Goal: Information Seeking & Learning: Learn about a topic

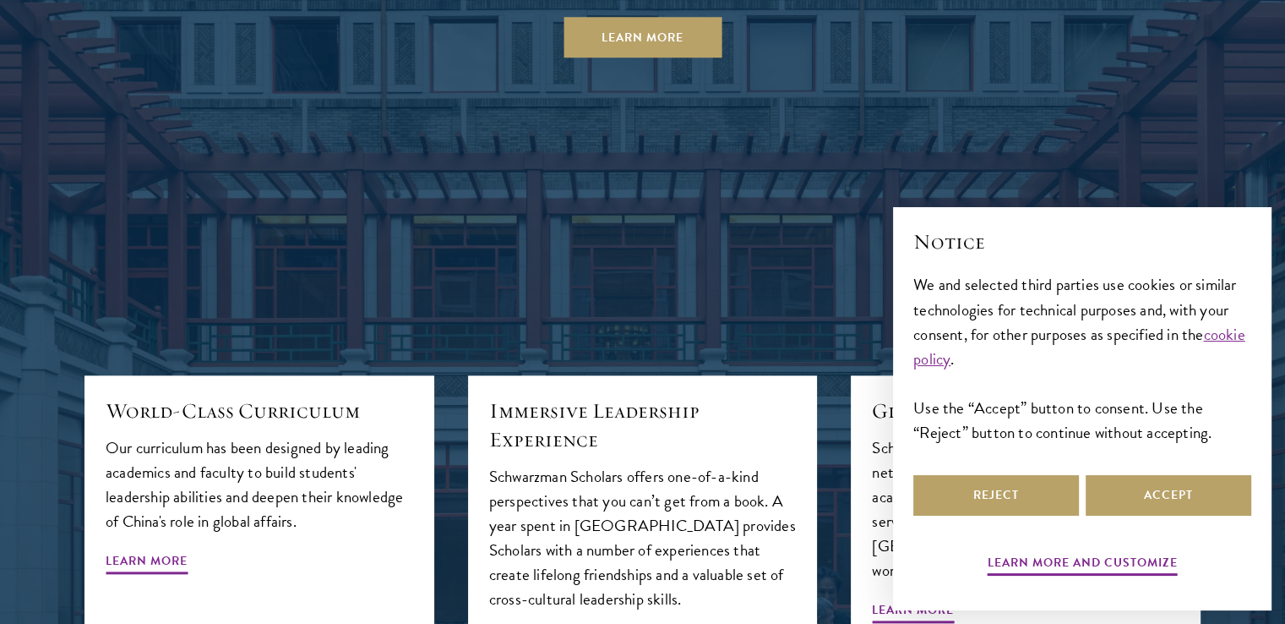
scroll to position [1690, 0]
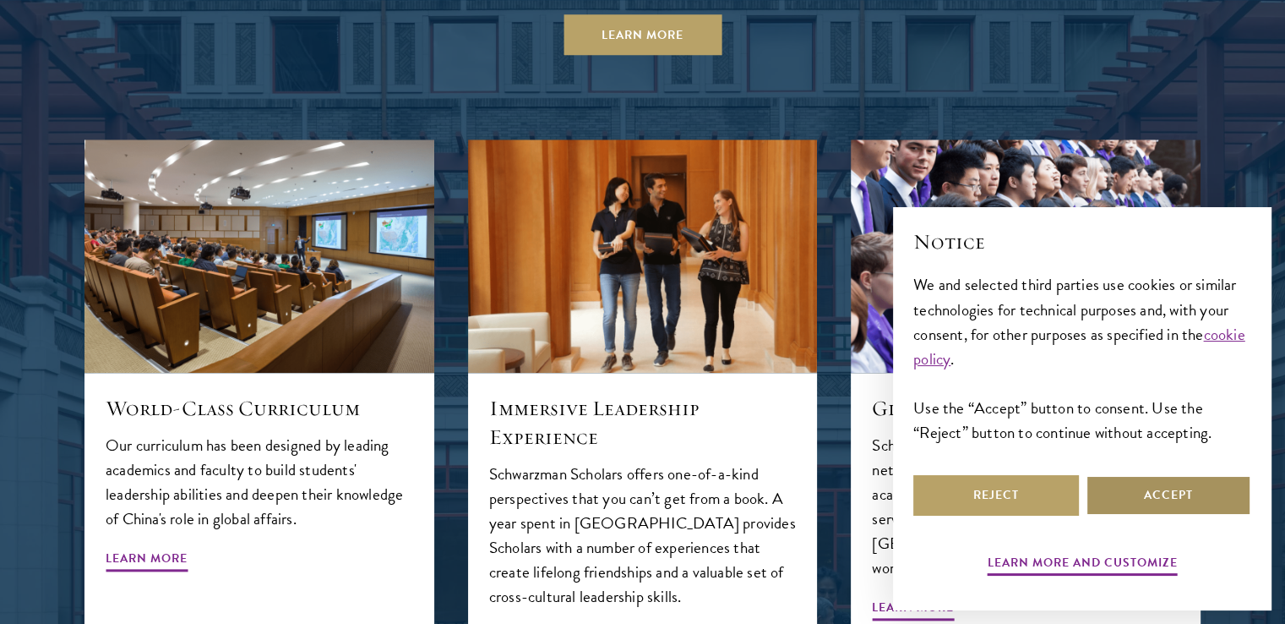
click at [1201, 494] on button "Accept" at bounding box center [1169, 495] width 166 height 41
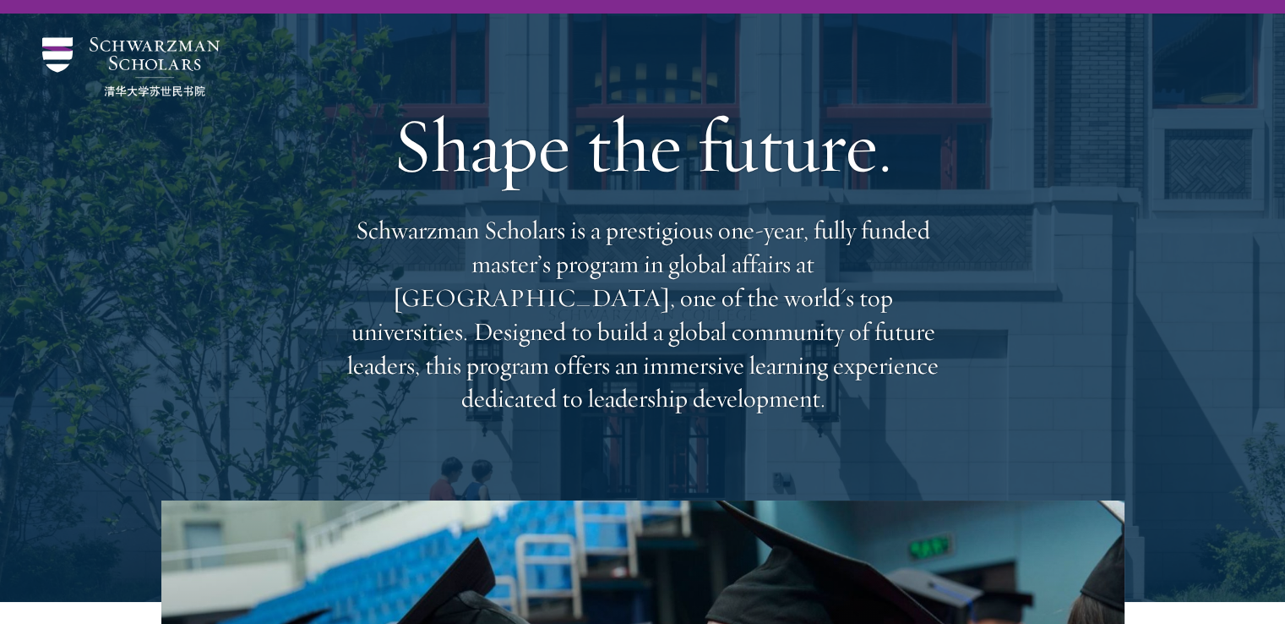
scroll to position [0, 0]
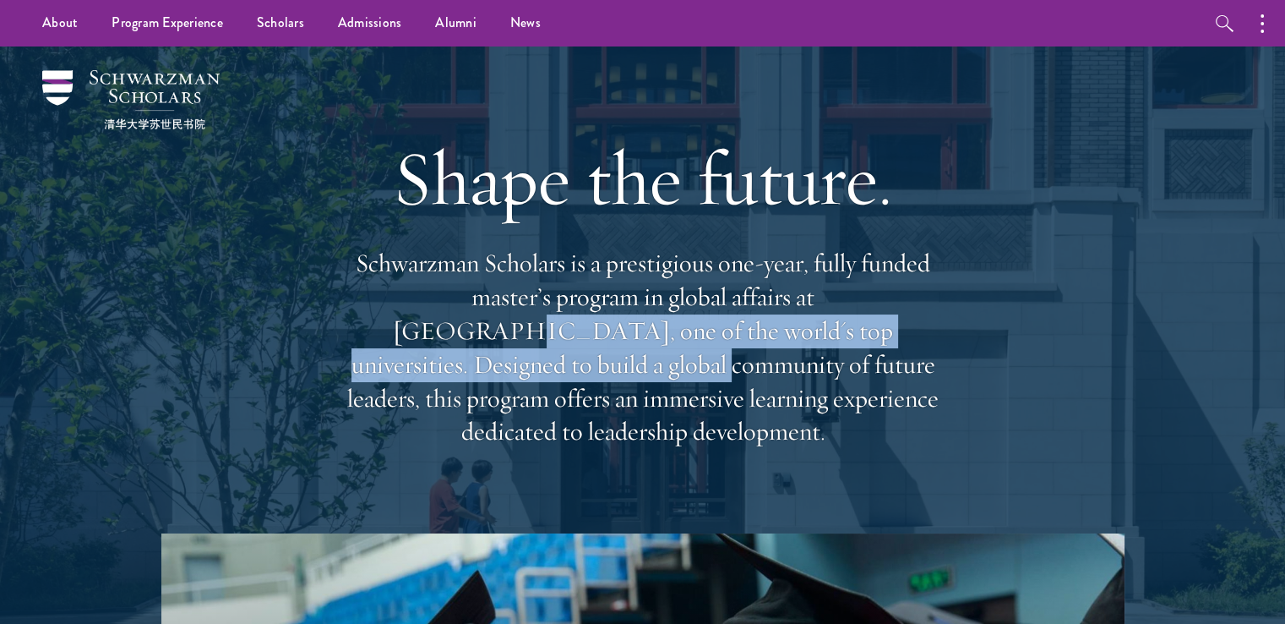
drag, startPoint x: 796, startPoint y: 294, endPoint x: 915, endPoint y: 328, distance: 123.8
click at [915, 328] on p "Schwarzman Scholars is a prestigious one-year, fully funded master’s program in…" at bounding box center [643, 348] width 608 height 202
click at [916, 329] on p "Schwarzman Scholars is a prestigious one-year, fully funded master’s program in…" at bounding box center [643, 348] width 608 height 202
click at [443, 340] on p "Schwarzman Scholars is a prestigious one-year, fully funded master’s program in…" at bounding box center [643, 348] width 608 height 202
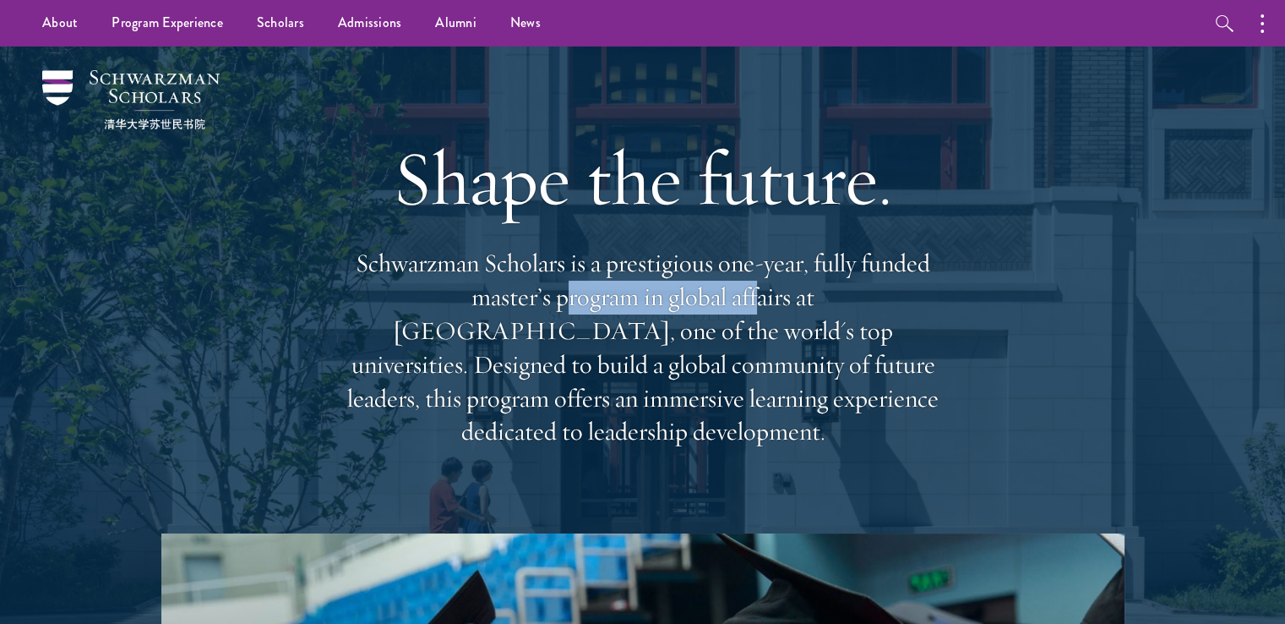
drag, startPoint x: 618, startPoint y: 313, endPoint x: 653, endPoint y: 323, distance: 35.9
click at [646, 313] on p "Schwarzman Scholars is a prestigious one-year, fully funded master’s program in…" at bounding box center [643, 348] width 608 height 202
click at [654, 323] on p "Schwarzman Scholars is a prestigious one-year, fully funded master’s program in…" at bounding box center [643, 348] width 608 height 202
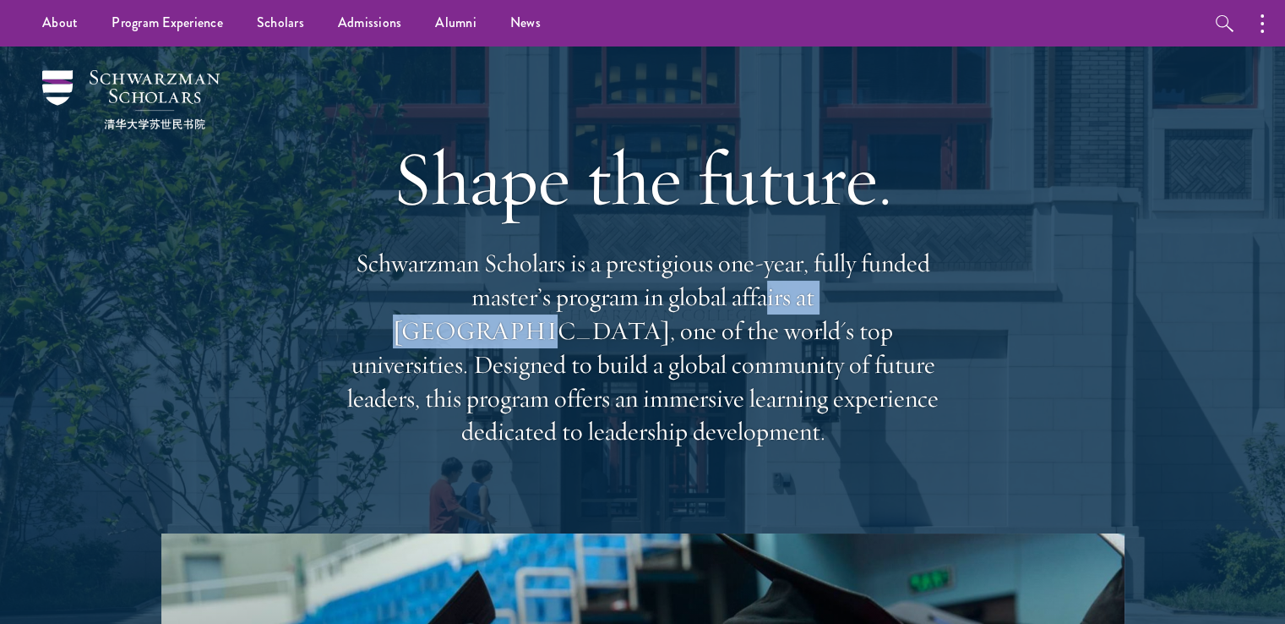
drag, startPoint x: 653, startPoint y: 305, endPoint x: 812, endPoint y: 307, distance: 158.9
click at [811, 306] on p "Schwarzman Scholars is a prestigious one-year, fully funded master’s program in…" at bounding box center [643, 348] width 608 height 202
click at [813, 307] on p "Schwarzman Scholars is a prestigious one-year, fully funded master’s program in…" at bounding box center [643, 348] width 608 height 202
click at [810, 319] on p "Schwarzman Scholars is a prestigious one-year, fully funded master’s program in…" at bounding box center [643, 348] width 608 height 202
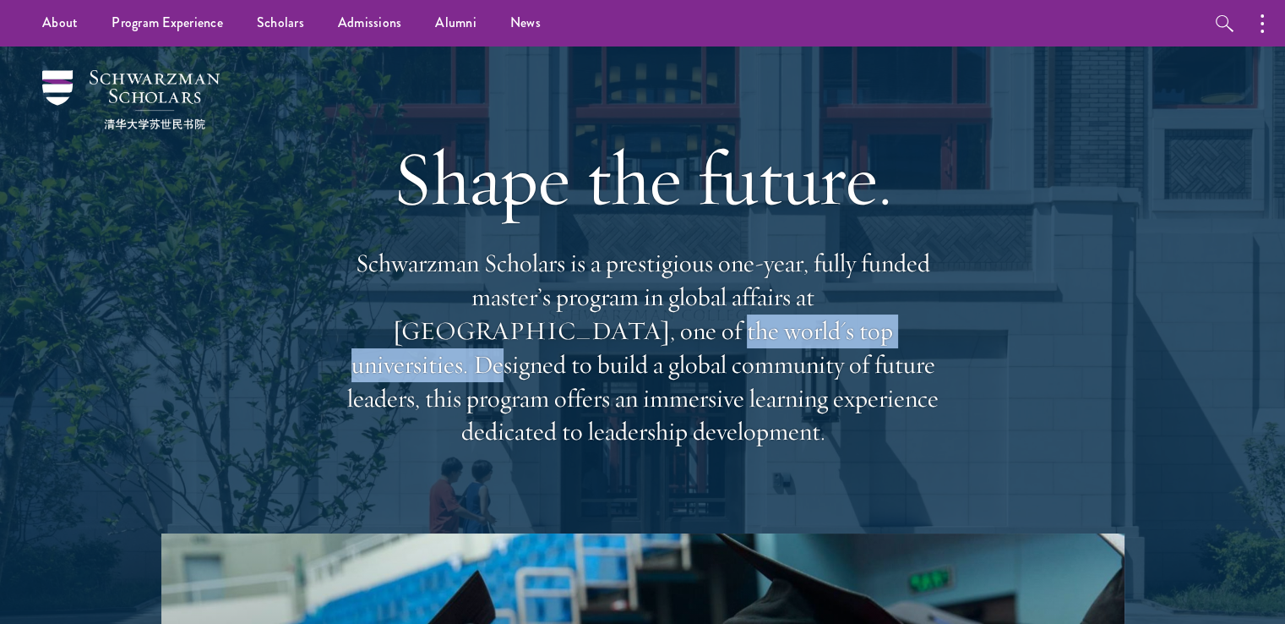
drag, startPoint x: 384, startPoint y: 351, endPoint x: 690, endPoint y: 354, distance: 306.7
click at [700, 349] on p "Schwarzman Scholars is a prestigious one-year, fully funded master’s program in…" at bounding box center [643, 348] width 608 height 202
click at [684, 357] on p "Schwarzman Scholars is a prestigious one-year, fully funded master’s program in…" at bounding box center [643, 348] width 608 height 202
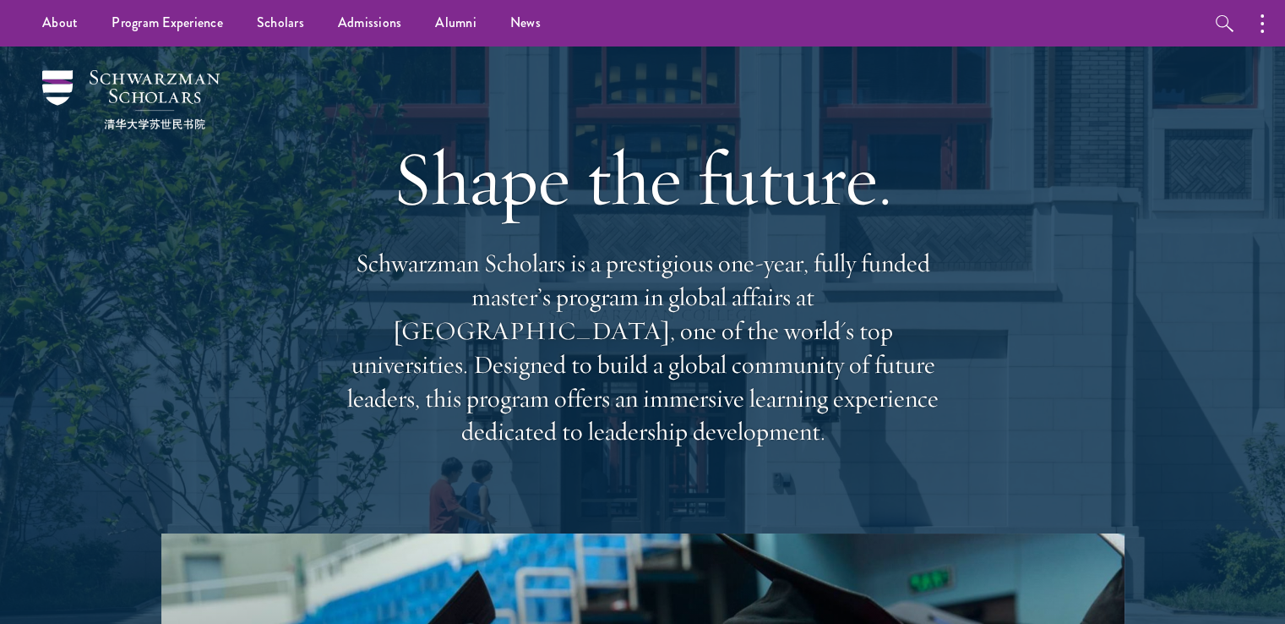
click at [679, 345] on p "Schwarzman Scholars is a prestigious one-year, fully funded master’s program in…" at bounding box center [643, 348] width 608 height 202
click at [689, 363] on p "Schwarzman Scholars is a prestigious one-year, fully funded master’s program in…" at bounding box center [643, 348] width 608 height 202
click at [486, 420] on p "Schwarzman Scholars is a prestigious one-year, fully funded master’s program in…" at bounding box center [643, 348] width 608 height 202
click at [747, 382] on p "Schwarzman Scholars is a prestigious one-year, fully funded master’s program in…" at bounding box center [643, 348] width 608 height 202
click at [754, 386] on p "Schwarzman Scholars is a prestigious one-year, fully funded master’s program in…" at bounding box center [643, 348] width 608 height 202
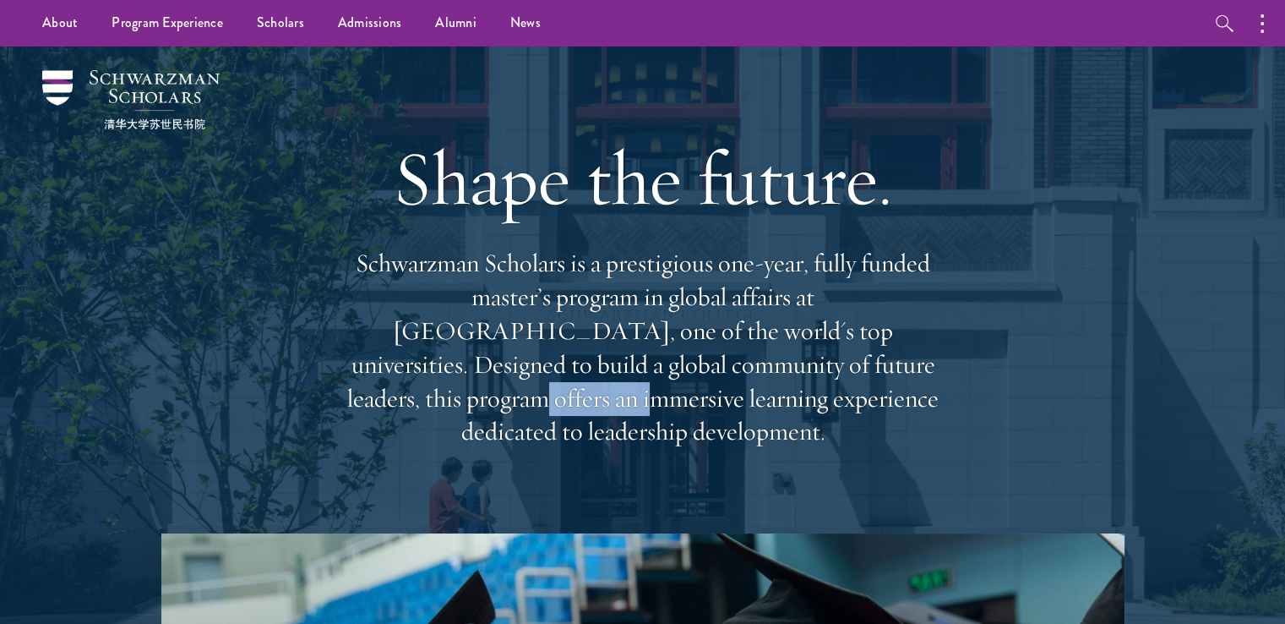
click at [891, 376] on p "Schwarzman Scholars is a prestigious one-year, fully funded master’s program in…" at bounding box center [643, 348] width 608 height 202
drag, startPoint x: 918, startPoint y: 379, endPoint x: 907, endPoint y: 377, distance: 12.1
click at [918, 379] on p "Schwarzman Scholars is a prestigious one-year, fully funded master’s program in…" at bounding box center [643, 348] width 608 height 202
click at [953, 390] on div "Shape the future. Schwarzman Scholars is a prestigious one-year, fully funded m…" at bounding box center [642, 289] width 1116 height 487
click at [956, 390] on div "Shape the future. Schwarzman Scholars is a prestigious one-year, fully funded m…" at bounding box center [642, 289] width 1116 height 487
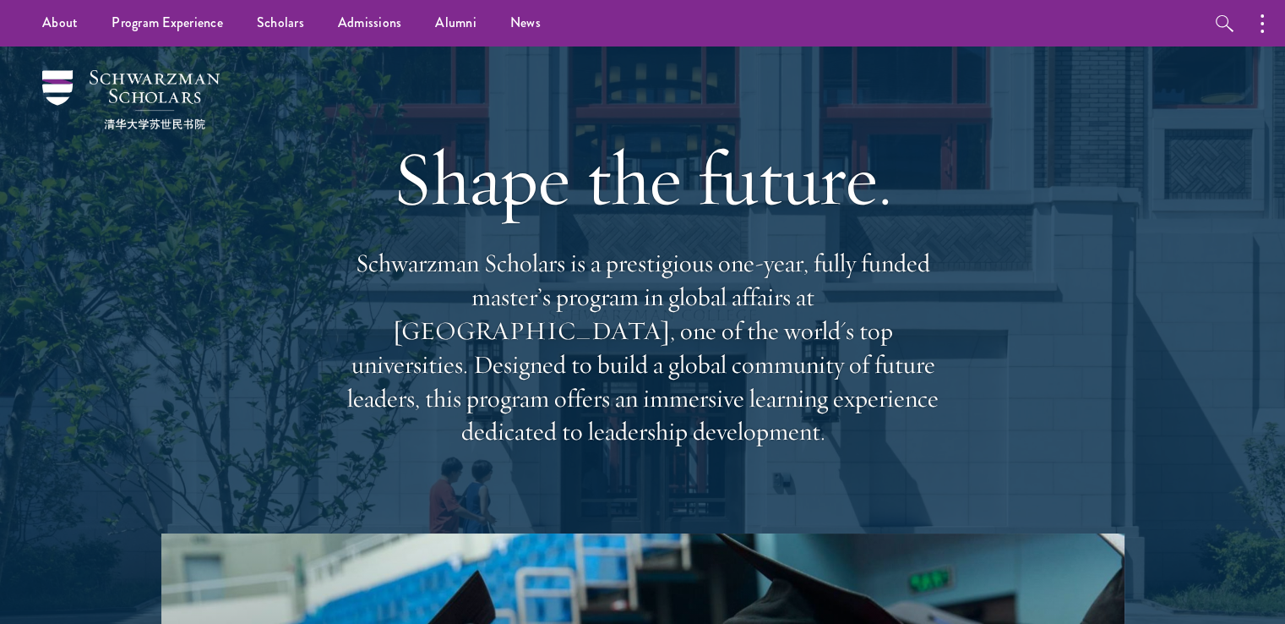
click at [607, 387] on p "Schwarzman Scholars is a prestigious one-year, fully funded master’s program in…" at bounding box center [643, 348] width 608 height 202
drag, startPoint x: 515, startPoint y: 401, endPoint x: 738, endPoint y: 410, distance: 222.4
click at [733, 410] on p "Schwarzman Scholars is a prestigious one-year, fully funded master’s program in…" at bounding box center [643, 348] width 608 height 202
click at [738, 410] on p "Schwarzman Scholars is a prestigious one-year, fully funded master’s program in…" at bounding box center [643, 348] width 608 height 202
drag, startPoint x: 646, startPoint y: 418, endPoint x: 940, endPoint y: 423, distance: 294.1
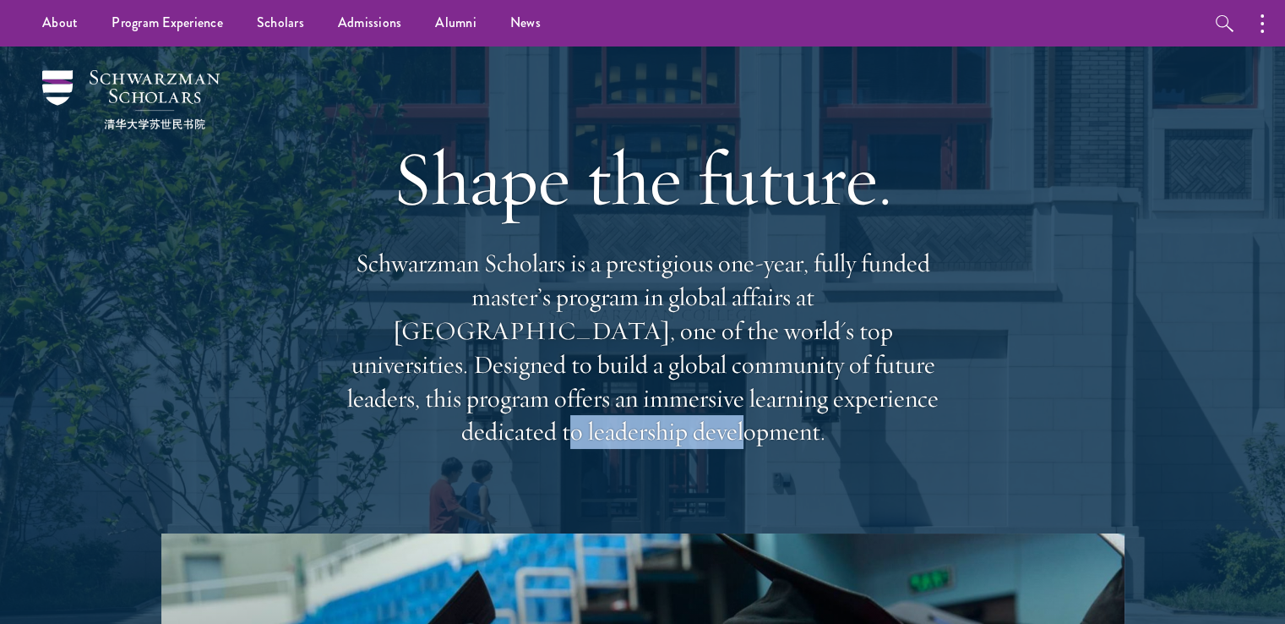
click at [885, 422] on p "Schwarzman Scholars is a prestigious one-year, fully funded master’s program in…" at bounding box center [643, 348] width 608 height 202
click at [923, 429] on div "Shape the future. Schwarzman Scholars is a prestigious one-year, fully funded m…" at bounding box center [643, 289] width 608 height 487
drag, startPoint x: 874, startPoint y: 422, endPoint x: 945, endPoint y: 422, distance: 71.0
click at [931, 422] on p "Schwarzman Scholars is a prestigious one-year, fully funded master’s program in…" at bounding box center [643, 348] width 608 height 202
click at [946, 422] on div "Shape the future. Schwarzman Scholars is a prestigious one-year, fully funded m…" at bounding box center [642, 289] width 1116 height 487
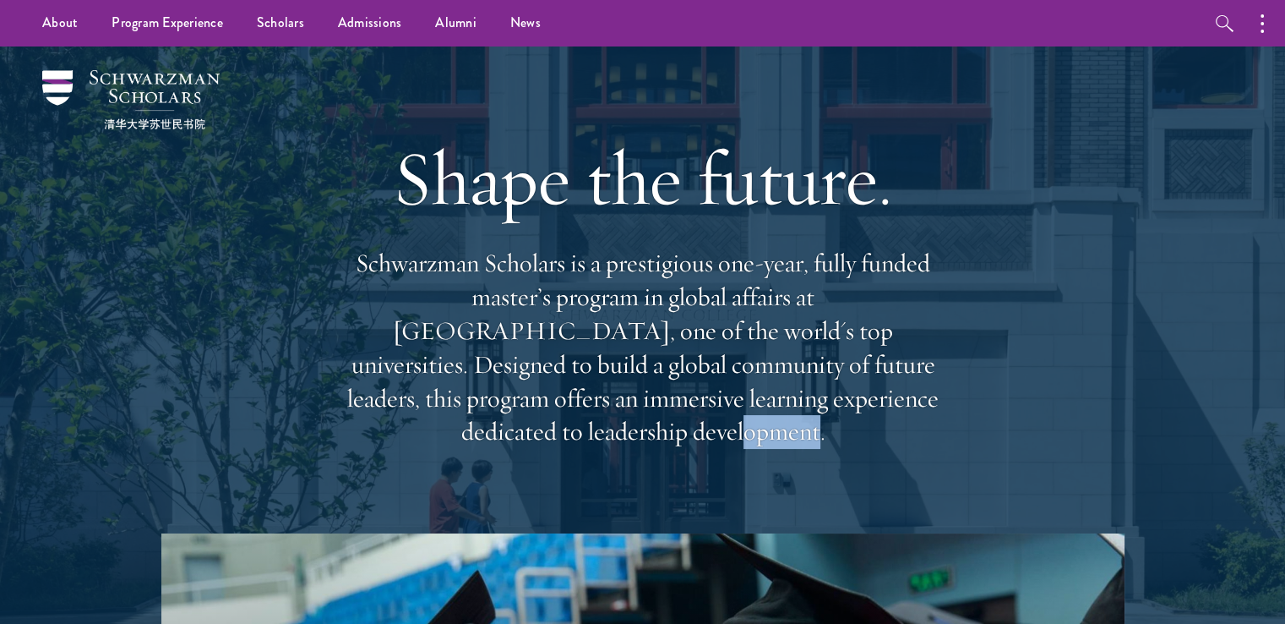
drag, startPoint x: 930, startPoint y: 417, endPoint x: 352, endPoint y: 250, distance: 601.4
click at [352, 250] on div "Shape the future. Schwarzman Scholars is a prestigious one-year, fully funded m…" at bounding box center [643, 289] width 608 height 487
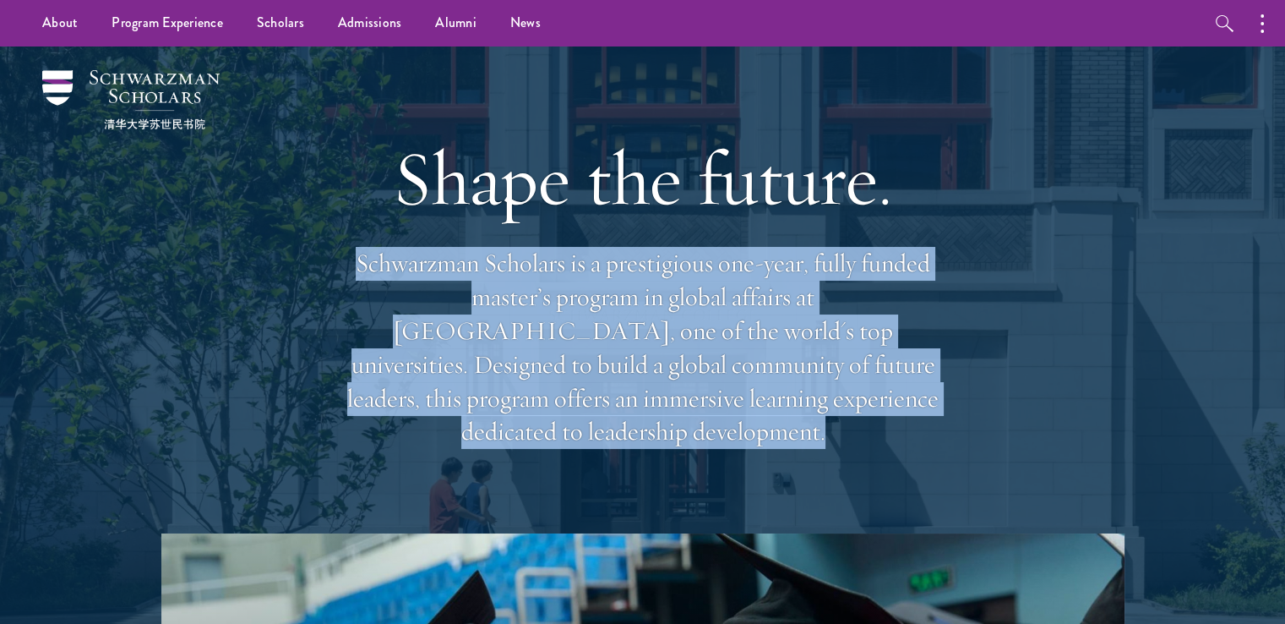
drag, startPoint x: 352, startPoint y: 250, endPoint x: 1029, endPoint y: 438, distance: 702.3
click at [1029, 438] on div "Shape the future. Schwarzman Scholars is a prestigious one-year, fully funded m…" at bounding box center [642, 289] width 1116 height 487
click at [1028, 438] on div "Shape the future. Schwarzman Scholars is a prestigious one-year, fully funded m…" at bounding box center [642, 289] width 1116 height 487
click at [884, 383] on p "Schwarzman Scholars is a prestigious one-year, fully funded master’s program in…" at bounding box center [643, 348] width 608 height 202
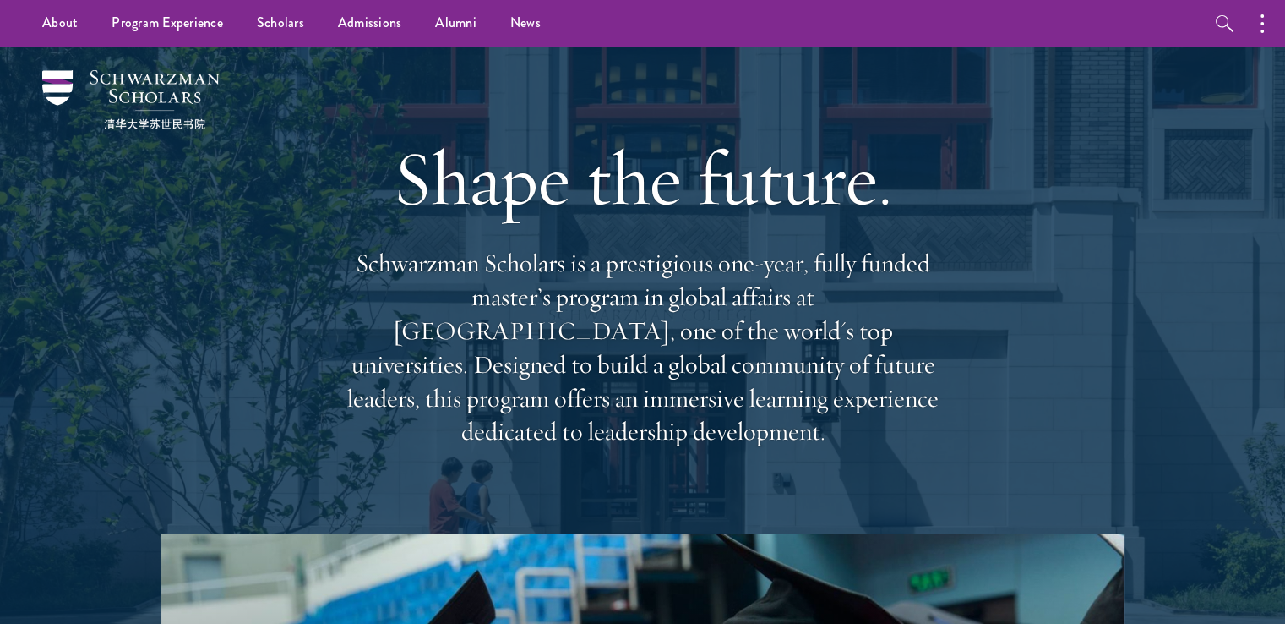
click at [882, 383] on p "Schwarzman Scholars is a prestigious one-year, fully funded master’s program in…" at bounding box center [643, 348] width 608 height 202
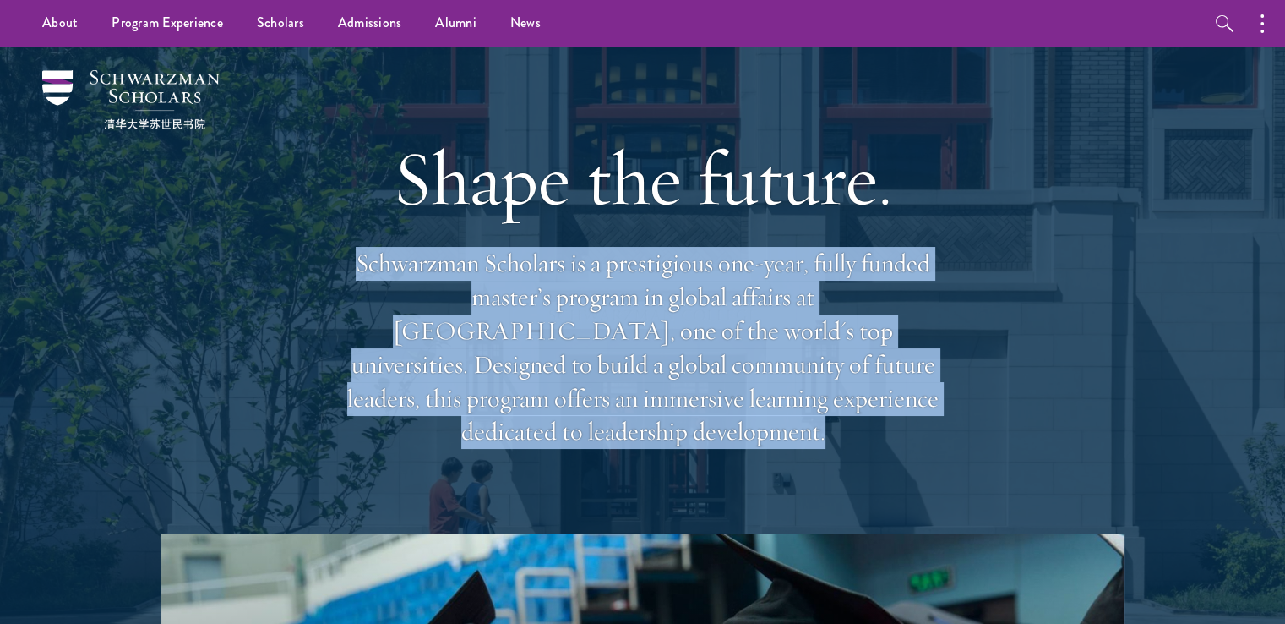
click at [882, 383] on p "Schwarzman Scholars is a prestigious one-year, fully funded master’s program in…" at bounding box center [643, 348] width 608 height 202
click at [803, 353] on p "Schwarzman Scholars is a prestigious one-year, fully funded master’s program in…" at bounding box center [643, 348] width 608 height 202
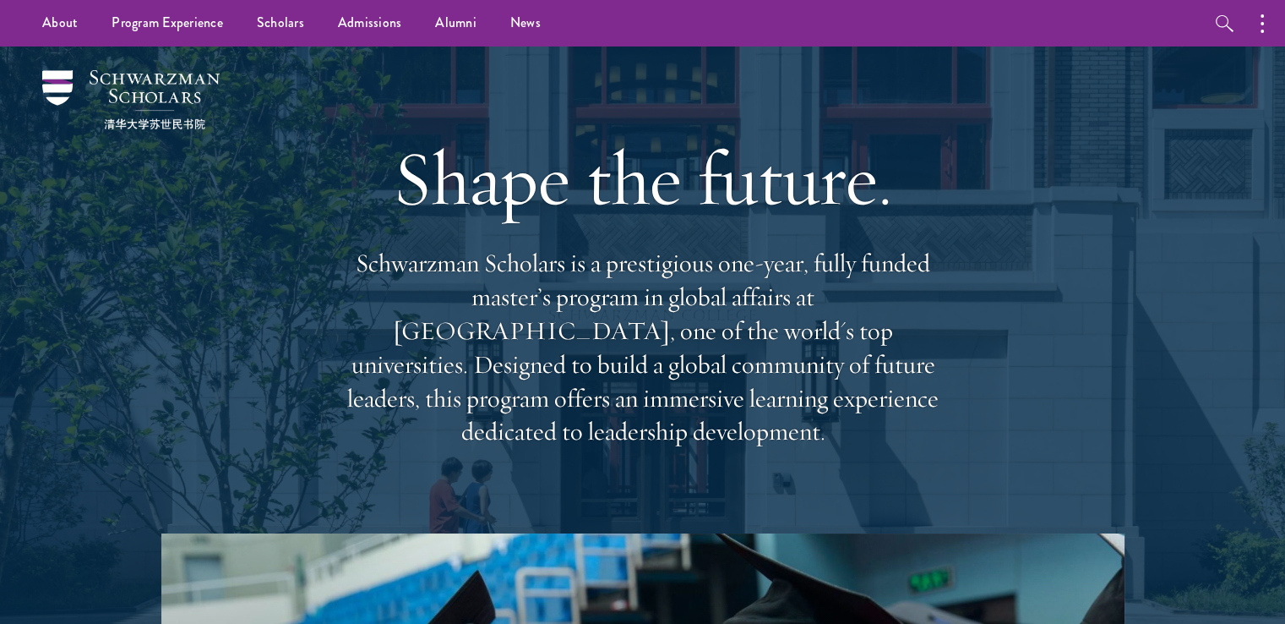
drag, startPoint x: 368, startPoint y: 412, endPoint x: 939, endPoint y: 408, distance: 570.3
click at [939, 408] on p "Schwarzman Scholars is a prestigious one-year, fully funded master’s program in…" at bounding box center [643, 348] width 608 height 202
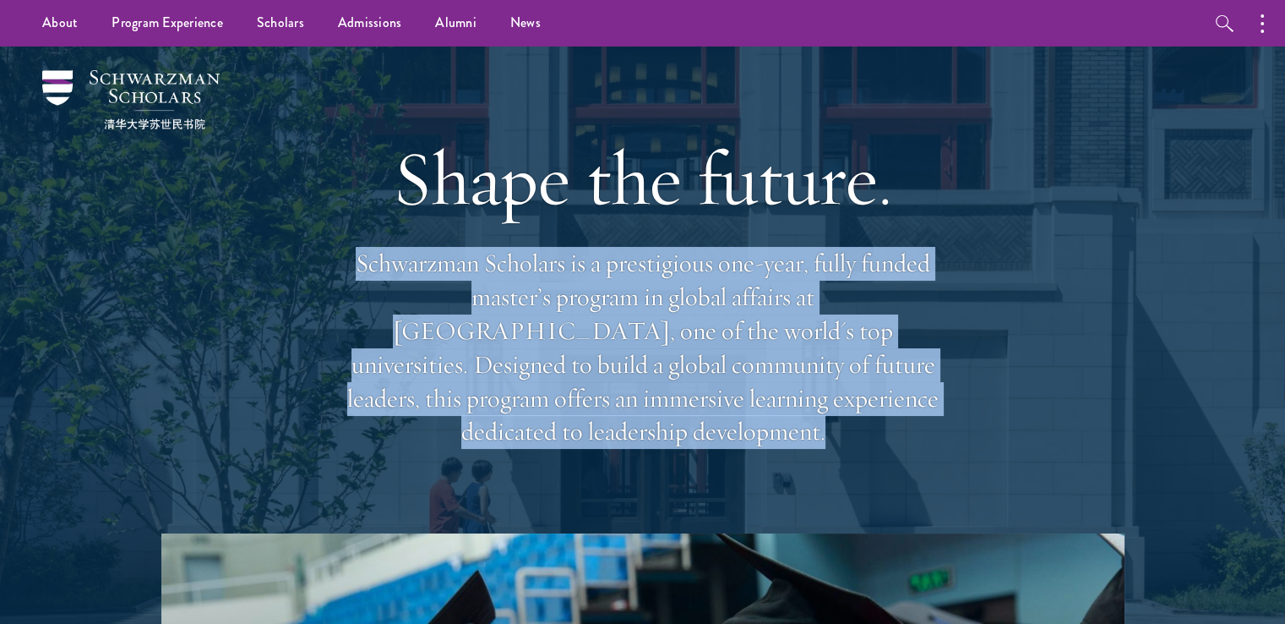
drag, startPoint x: 939, startPoint y: 408, endPoint x: 380, endPoint y: 275, distance: 574.2
click at [380, 275] on p "Schwarzman Scholars is a prestigious one-year, fully funded master’s program in…" at bounding box center [643, 348] width 608 height 202
click at [365, 260] on p "Schwarzman Scholars is a prestigious one-year, fully funded master’s program in…" at bounding box center [643, 348] width 608 height 202
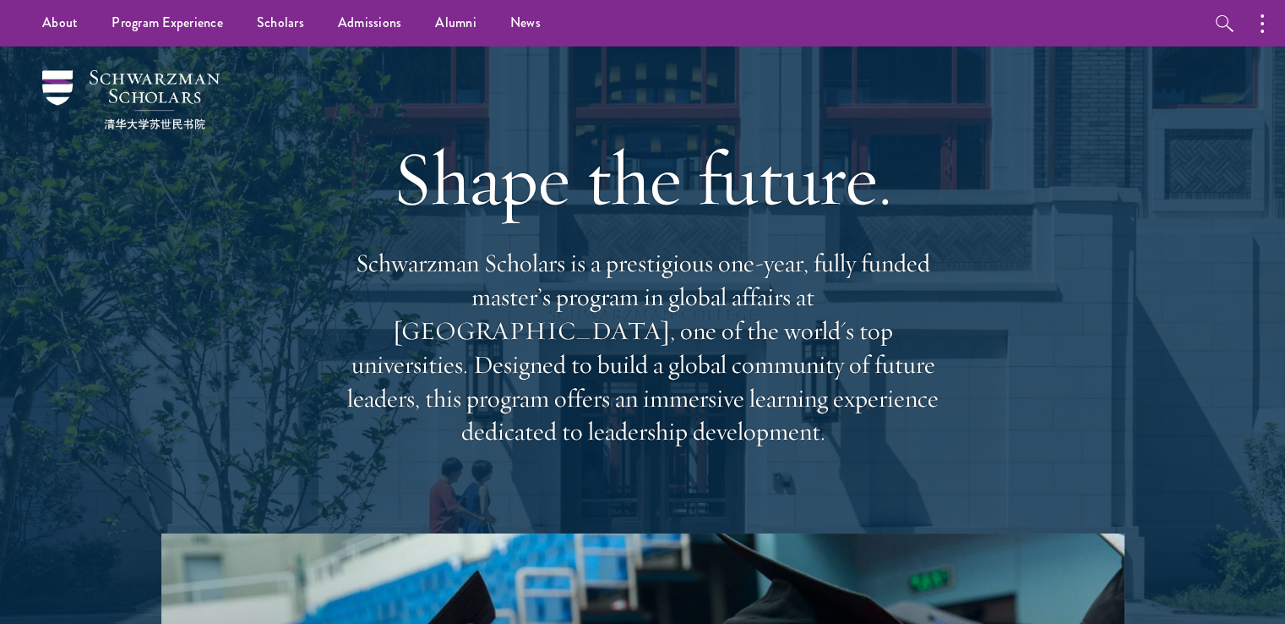
drag, startPoint x: 351, startPoint y: 264, endPoint x: 941, endPoint y: 414, distance: 608.4
click at [941, 413] on p "Schwarzman Scholars is a prestigious one-year, fully funded master’s program in…" at bounding box center [643, 348] width 608 height 202
click at [940, 416] on p "Schwarzman Scholars is a prestigious one-year, fully funded master’s program in…" at bounding box center [643, 348] width 608 height 202
click at [938, 417] on p "Schwarzman Scholars is a prestigious one-year, fully funded master’s program in…" at bounding box center [643, 348] width 608 height 202
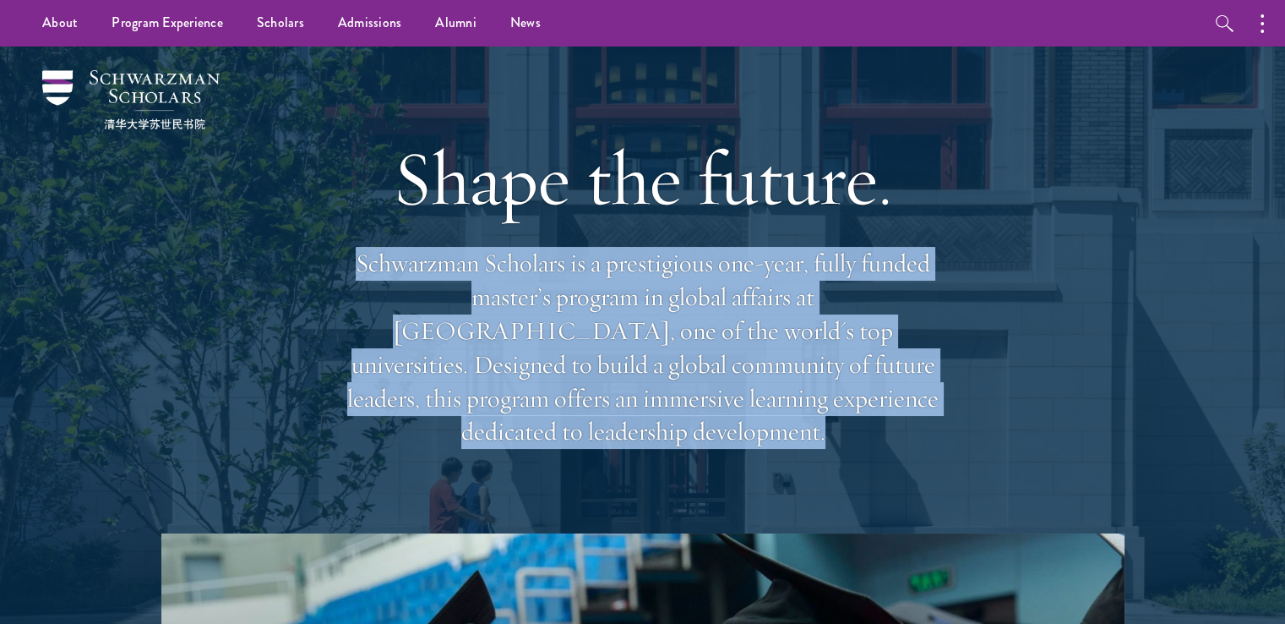
drag, startPoint x: 938, startPoint y: 417, endPoint x: 359, endPoint y: 282, distance: 594.1
click at [359, 282] on p "Schwarzman Scholars is a prestigious one-year, fully funded master’s program in…" at bounding box center [643, 348] width 608 height 202
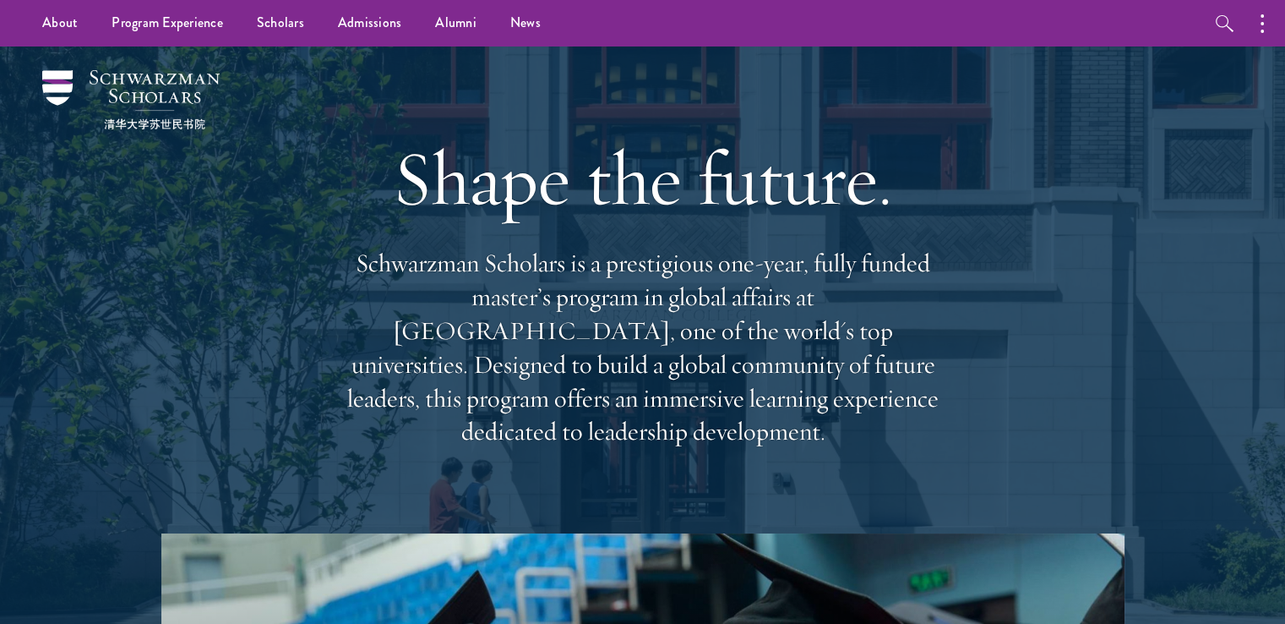
drag, startPoint x: 359, startPoint y: 282, endPoint x: 918, endPoint y: 409, distance: 572.7
click at [918, 409] on p "Schwarzman Scholars is a prestigious one-year, fully funded master’s program in…" at bounding box center [643, 348] width 608 height 202
drag, startPoint x: 918, startPoint y: 410, endPoint x: 667, endPoint y: 311, distance: 270.5
click at [667, 311] on p "Schwarzman Scholars is a prestigious one-year, fully funded master’s program in…" at bounding box center [643, 348] width 608 height 202
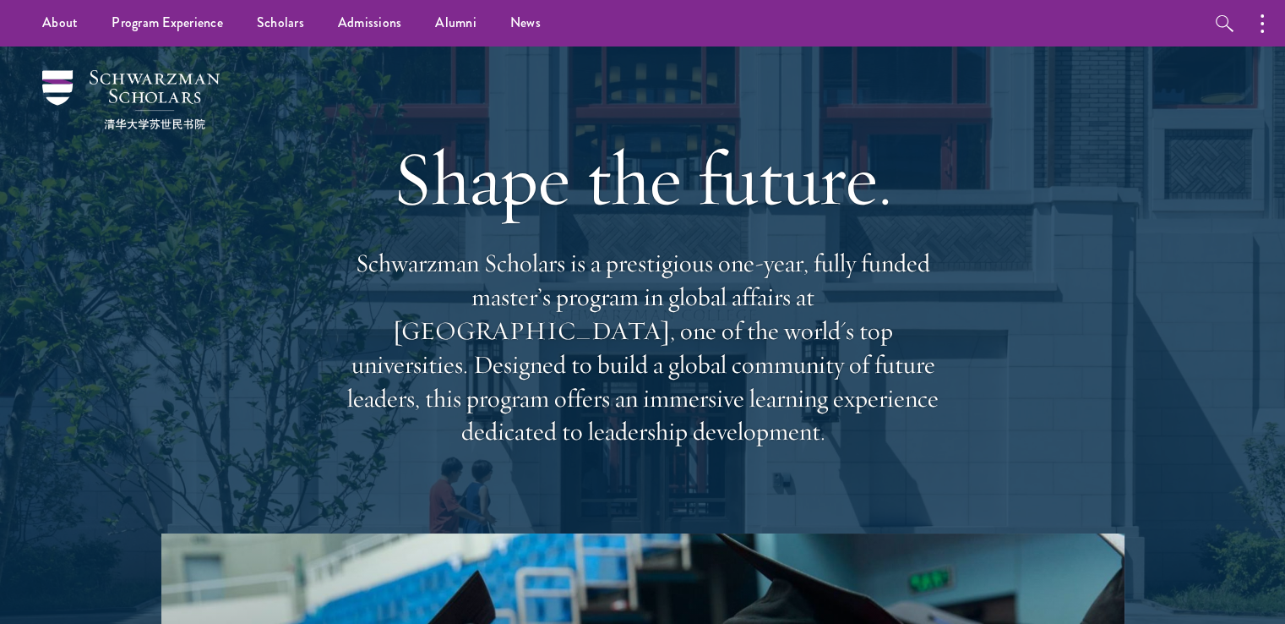
click at [667, 311] on p "Schwarzman Scholars is a prestigious one-year, fully funded master’s program in…" at bounding box center [643, 348] width 608 height 202
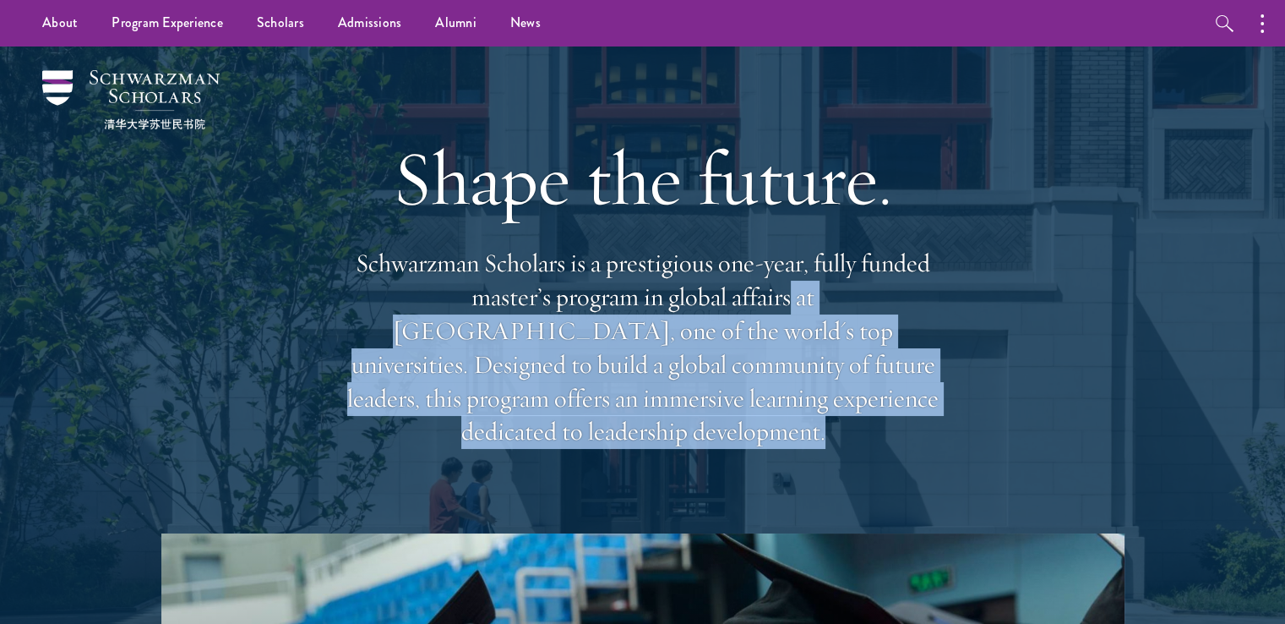
drag, startPoint x: 667, startPoint y: 311, endPoint x: 936, endPoint y: 413, distance: 288.3
click at [936, 413] on p "Schwarzman Scholars is a prestigious one-year, fully funded master’s program in…" at bounding box center [643, 348] width 608 height 202
click at [936, 408] on p "Schwarzman Scholars is a prestigious one-year, fully funded master’s program in…" at bounding box center [643, 348] width 608 height 202
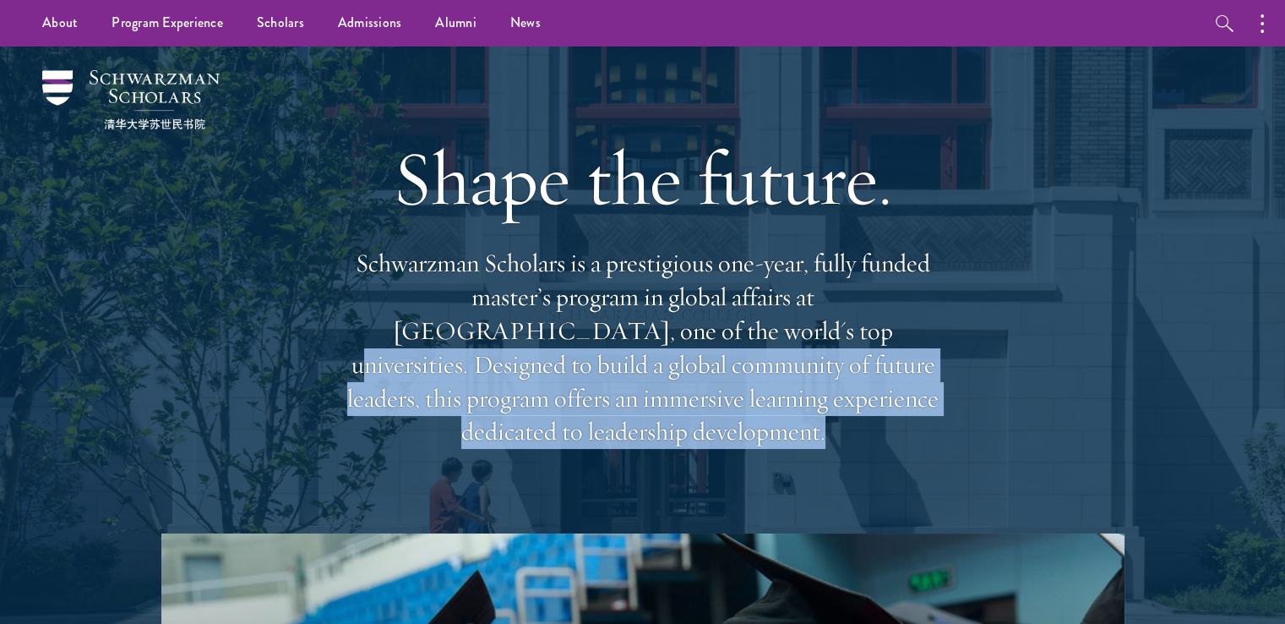
drag, startPoint x: 936, startPoint y: 408, endPoint x: 541, endPoint y: 342, distance: 400.9
click at [541, 342] on p "Schwarzman Scholars is a prestigious one-year, fully funded master’s program in…" at bounding box center [643, 348] width 608 height 202
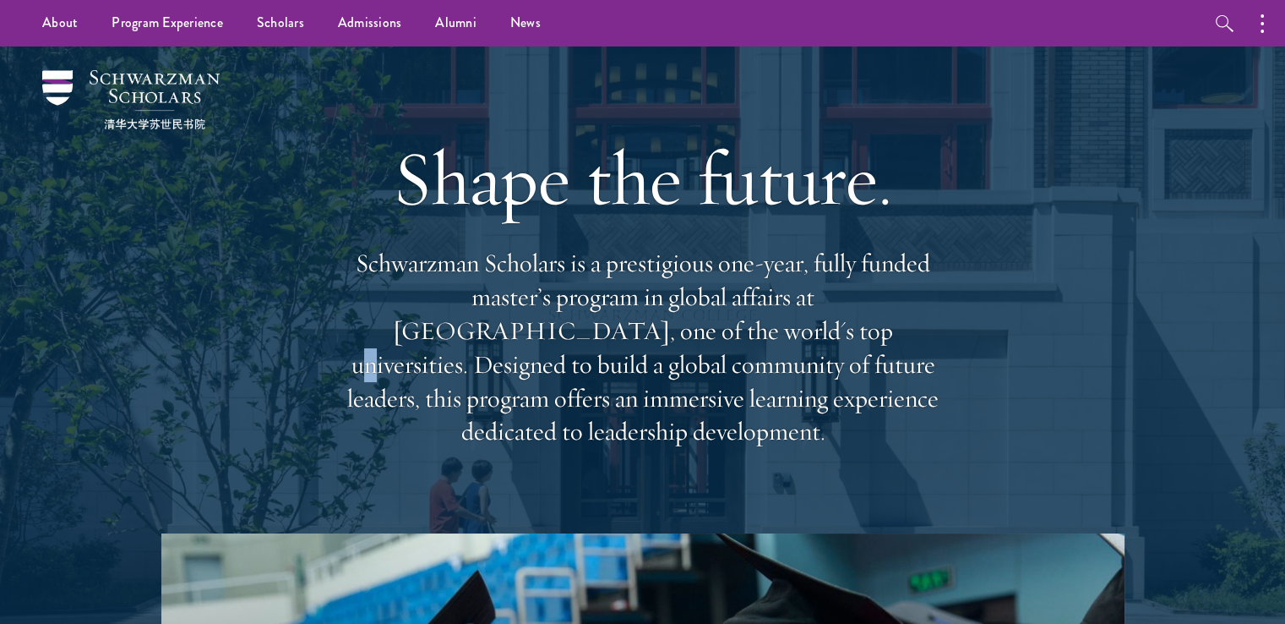
click at [541, 342] on p "Schwarzman Scholars is a prestigious one-year, fully funded master’s program in…" at bounding box center [643, 348] width 608 height 202
drag, startPoint x: 541, startPoint y: 342, endPoint x: 932, endPoint y: 417, distance: 398.4
click at [932, 417] on p "Schwarzman Scholars is a prestigious one-year, fully funded master’s program in…" at bounding box center [643, 348] width 608 height 202
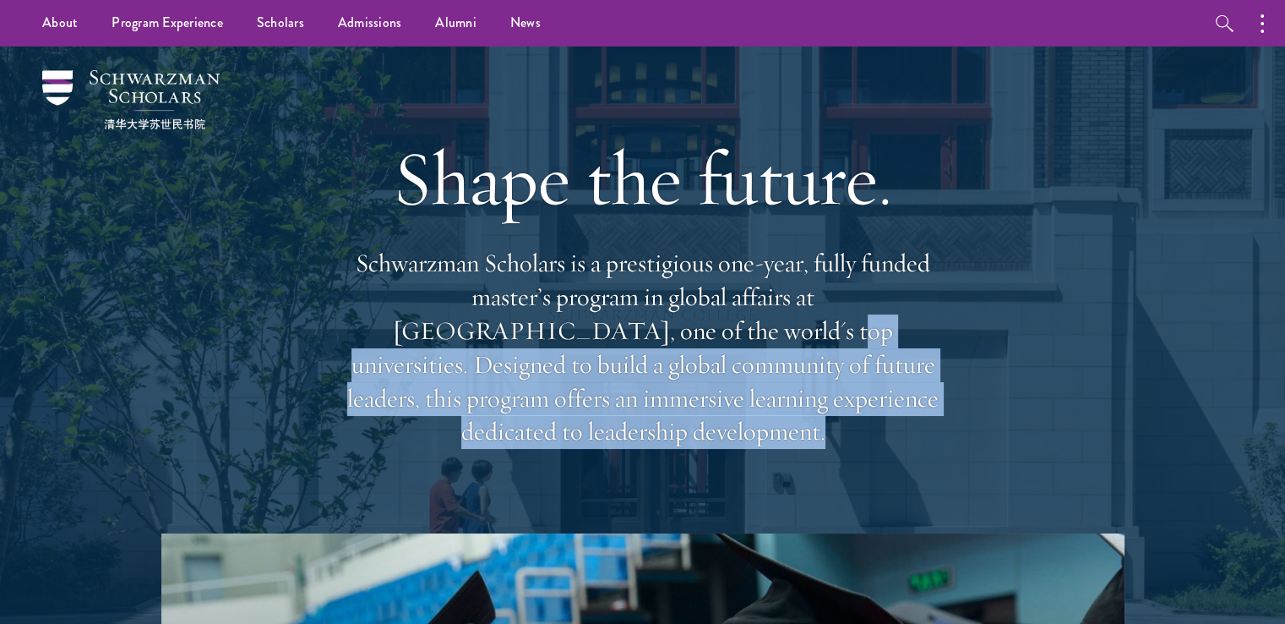
drag, startPoint x: 932, startPoint y: 417, endPoint x: 502, endPoint y: 332, distance: 438.4
click at [502, 332] on p "Schwarzman Scholars is a prestigious one-year, fully funded master’s program in…" at bounding box center [643, 348] width 608 height 202
drag, startPoint x: 502, startPoint y: 332, endPoint x: 921, endPoint y: 411, distance: 426.4
click at [921, 411] on p "Schwarzman Scholars is a prestigious one-year, fully funded master’s program in…" at bounding box center [643, 348] width 608 height 202
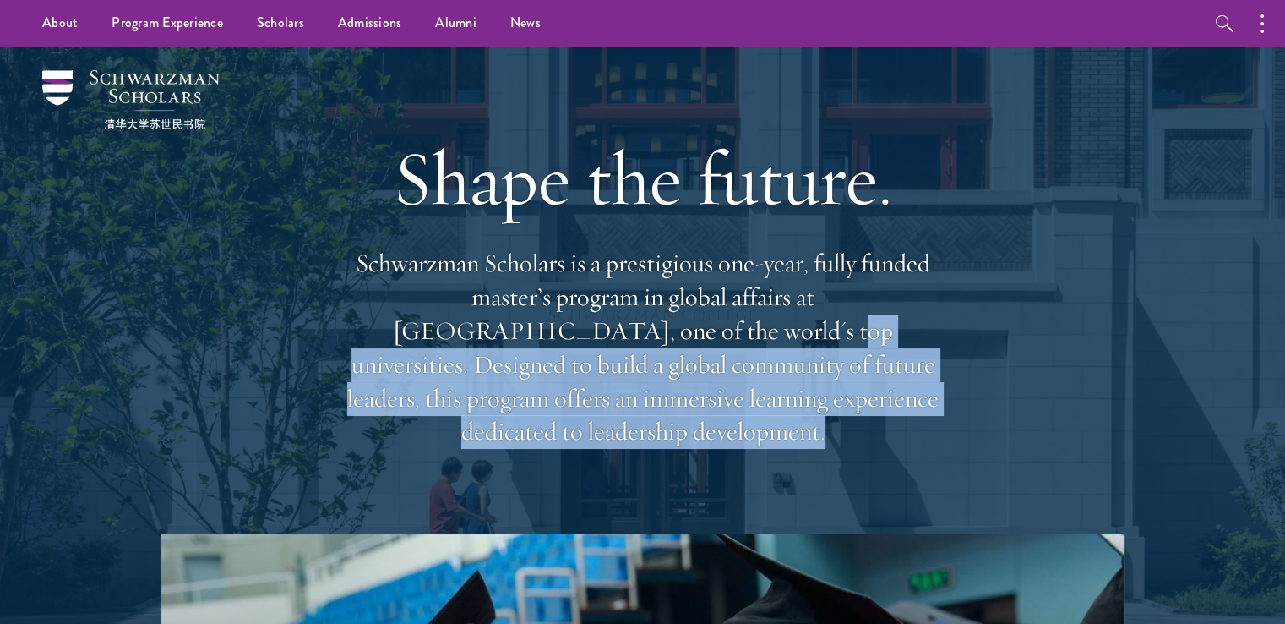
click at [926, 411] on p "Schwarzman Scholars is a prestigious one-year, fully funded master’s program in…" at bounding box center [643, 348] width 608 height 202
drag, startPoint x: 926, startPoint y: 411, endPoint x: 498, endPoint y: 340, distance: 433.4
click at [498, 340] on p "Schwarzman Scholars is a prestigious one-year, fully funded master’s program in…" at bounding box center [643, 348] width 608 height 202
drag, startPoint x: 498, startPoint y: 340, endPoint x: 977, endPoint y: 414, distance: 484.0
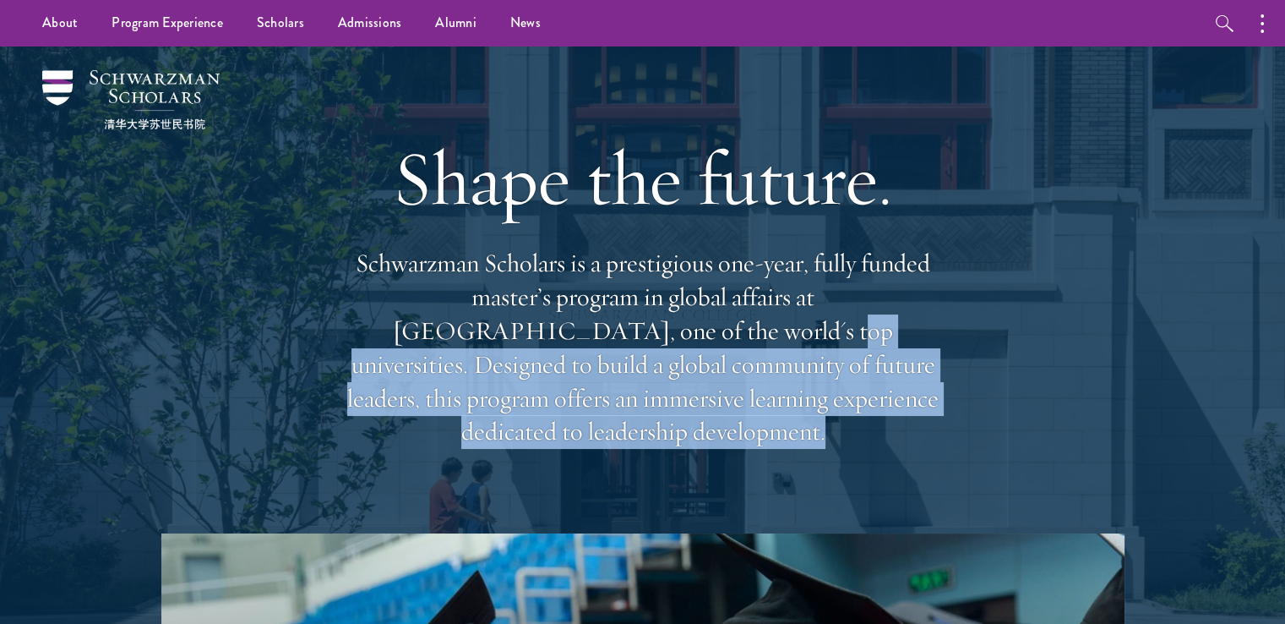
click at [977, 414] on div "Shape the future. Schwarzman Scholars is a prestigious one-year, fully funded m…" at bounding box center [642, 289] width 1116 height 487
click at [977, 415] on div "Shape the future. Schwarzman Scholars is a prestigious one-year, fully funded m…" at bounding box center [642, 289] width 1116 height 487
drag, startPoint x: 977, startPoint y: 415, endPoint x: 501, endPoint y: 342, distance: 481.2
click at [501, 342] on div "Shape the future. Schwarzman Scholars is a prestigious one-year, fully funded m…" at bounding box center [642, 289] width 1116 height 487
click at [501, 342] on p "Schwarzman Scholars is a prestigious one-year, fully funded master’s program in…" at bounding box center [643, 348] width 608 height 202
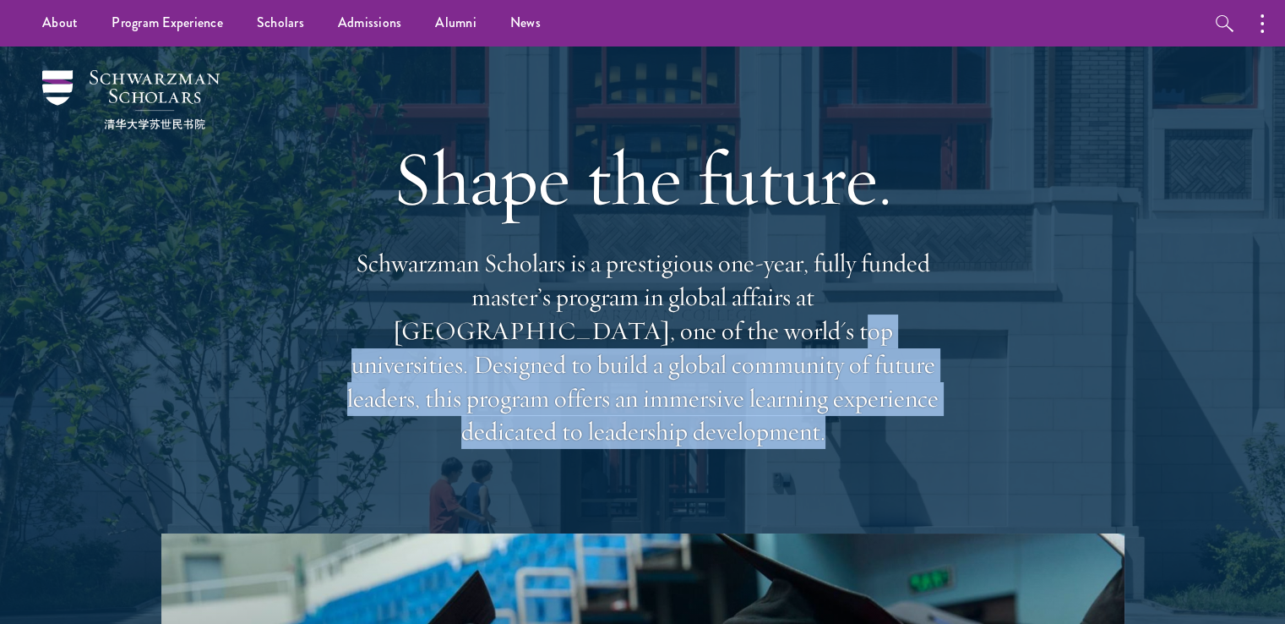
drag, startPoint x: 501, startPoint y: 342, endPoint x: 890, endPoint y: 401, distance: 393.1
click at [882, 402] on p "Schwarzman Scholars is a prestigious one-year, fully funded master’s program in…" at bounding box center [643, 348] width 608 height 202
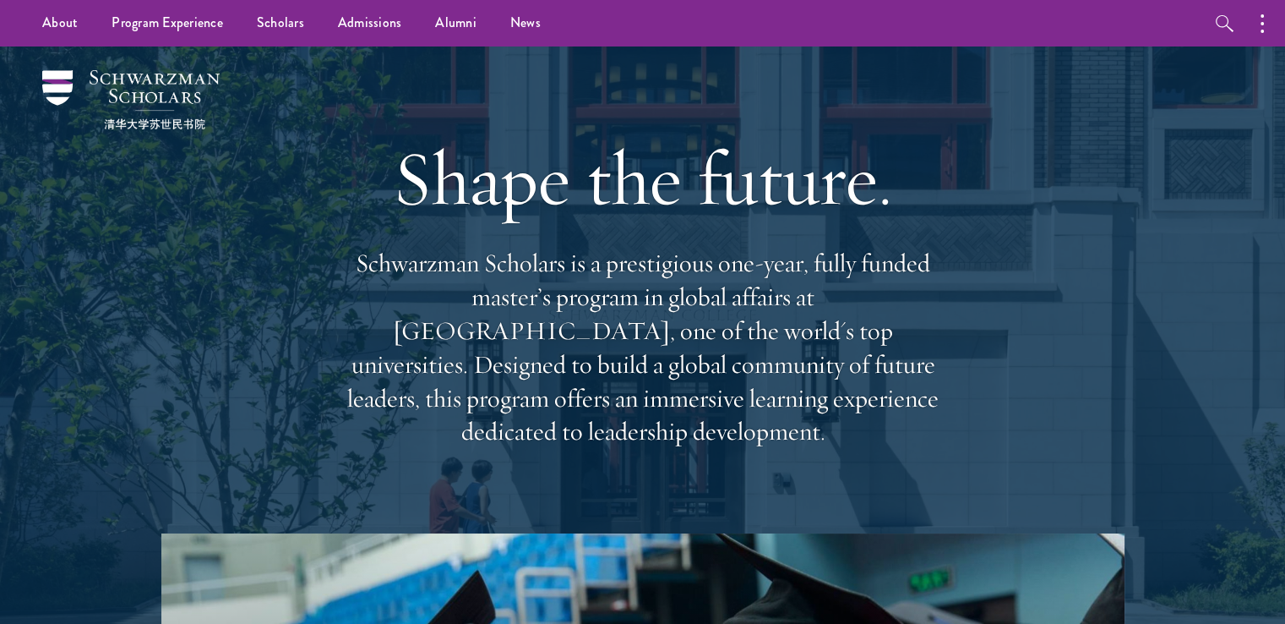
click at [663, 302] on p "Schwarzman Scholars is a prestigious one-year, fully funded master’s program in…" at bounding box center [643, 348] width 608 height 202
